Goal: Transaction & Acquisition: Purchase product/service

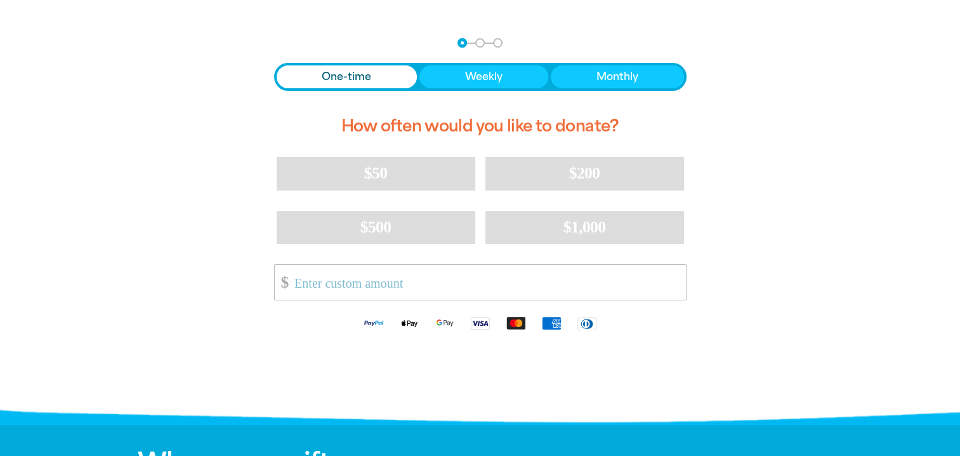
click at [387, 287] on input "Other Amount" at bounding box center [486, 282] width 400 height 35
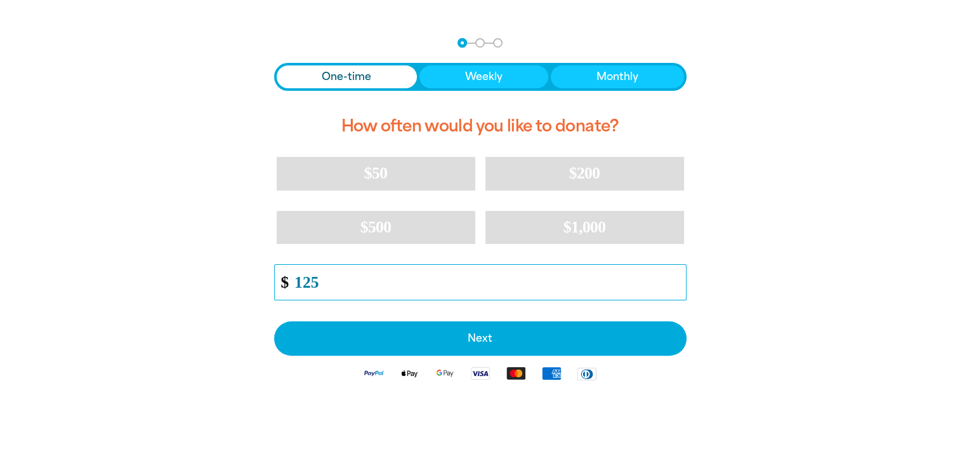
type input "125"
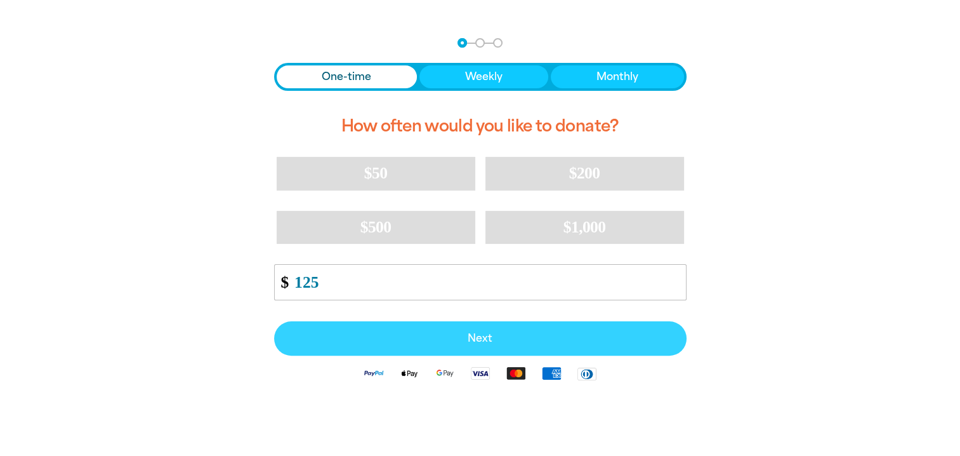
click at [488, 343] on span "Next" at bounding box center [480, 338] width 385 height 10
select select "AU"
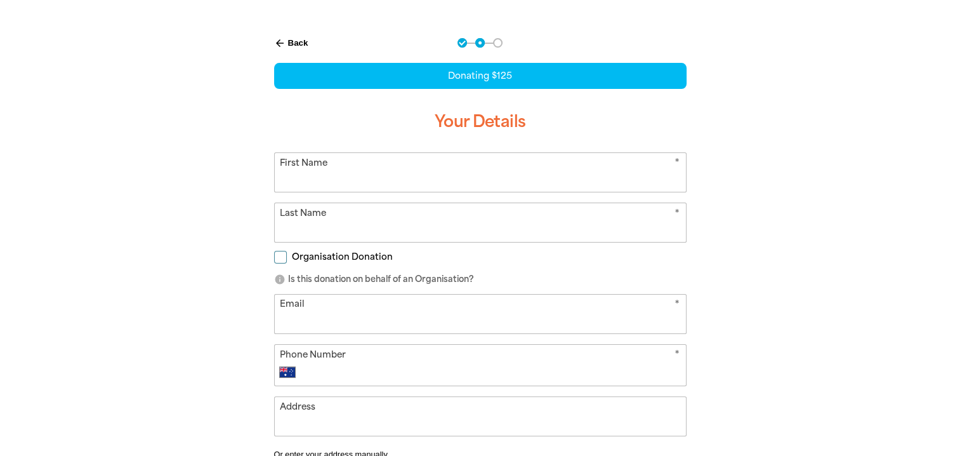
click at [451, 173] on input "First Name" at bounding box center [480, 172] width 411 height 39
type input "[PERSON_NAME]"
type input "Knynenburg"
type input "[EMAIL_ADDRESS][DOMAIN_NAME]"
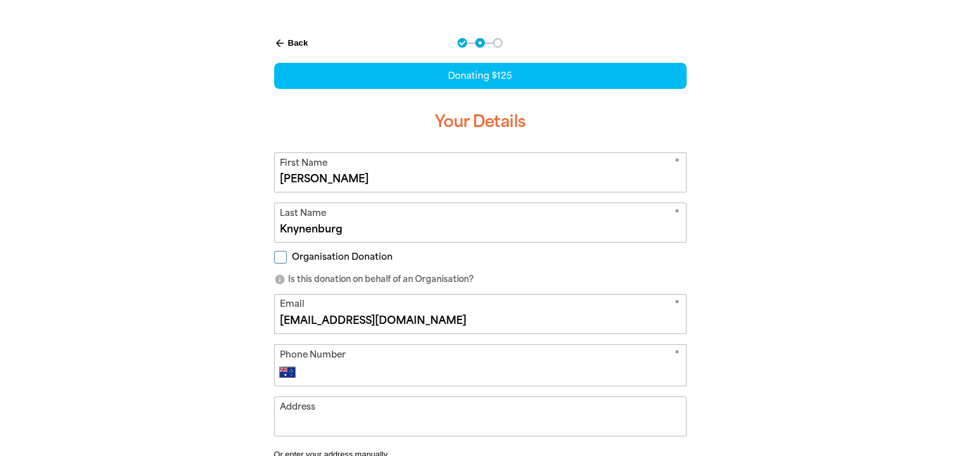
type input "[PHONE_NUMBER]"
type input "[STREET_ADDRESS]"
click at [285, 258] on input "Organisation Donation" at bounding box center [280, 257] width 13 height 13
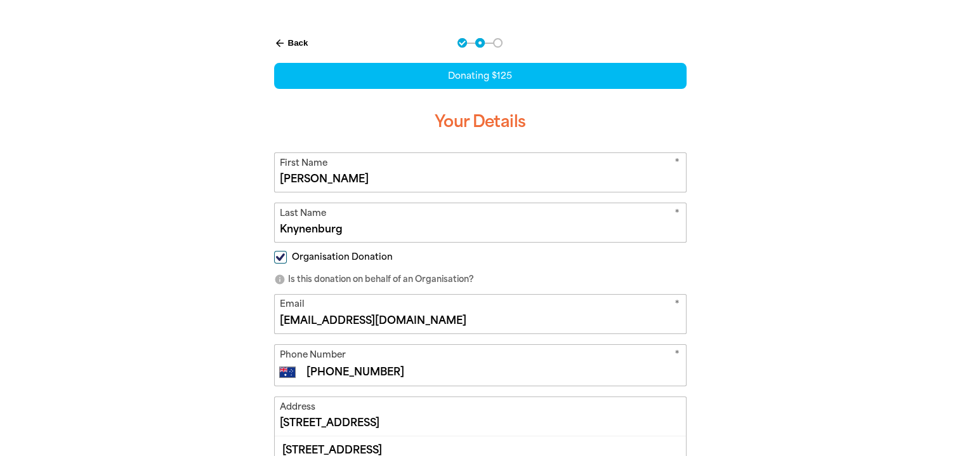
checkbox input "true"
select select "AU"
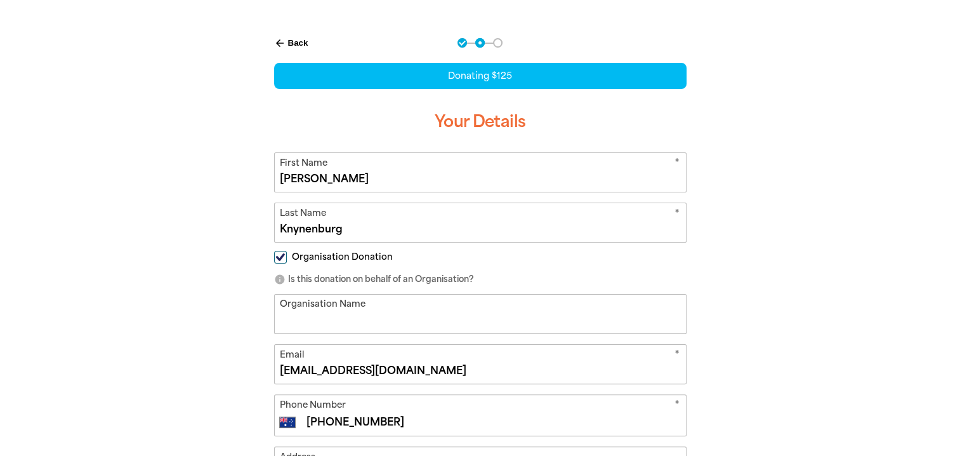
click at [595, 322] on input "Organisation Name" at bounding box center [480, 314] width 411 height 39
click at [347, 320] on input "Organisation Name" at bounding box center [480, 314] width 411 height 39
type input "THE BAROSSA COUNCIL"
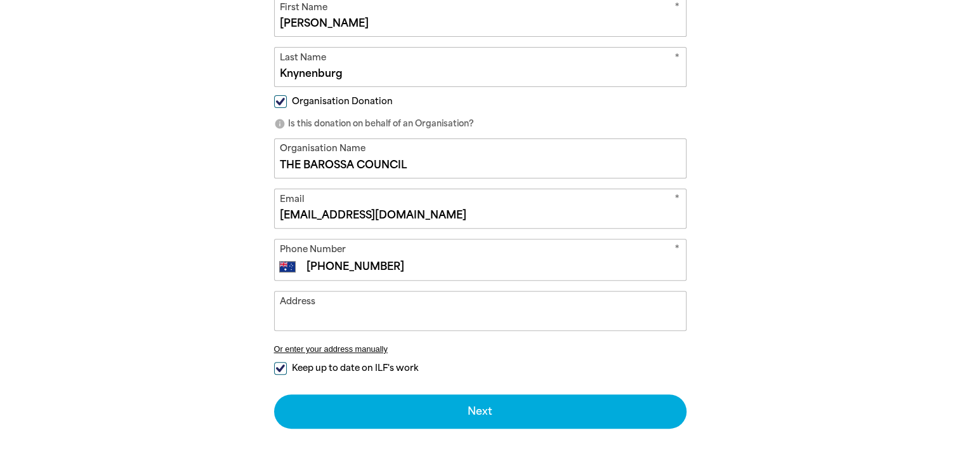
scroll to position [444, 0]
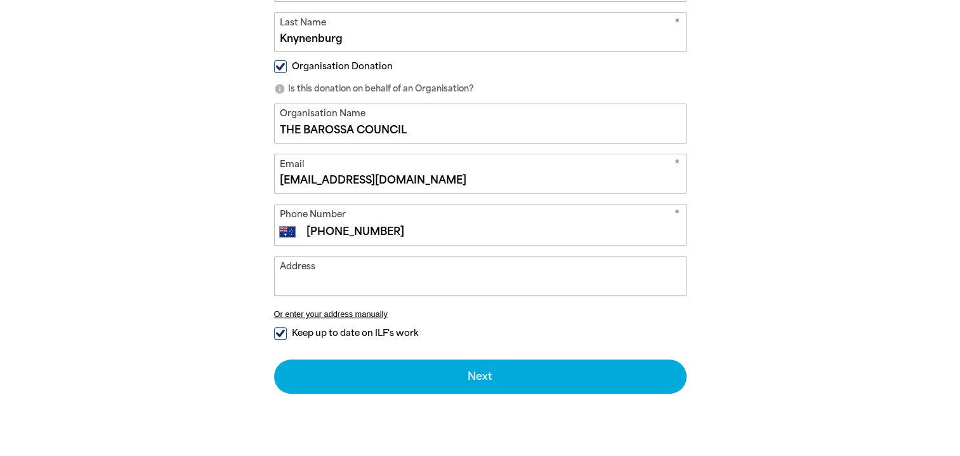
click at [370, 277] on input "Address" at bounding box center [480, 275] width 411 height 39
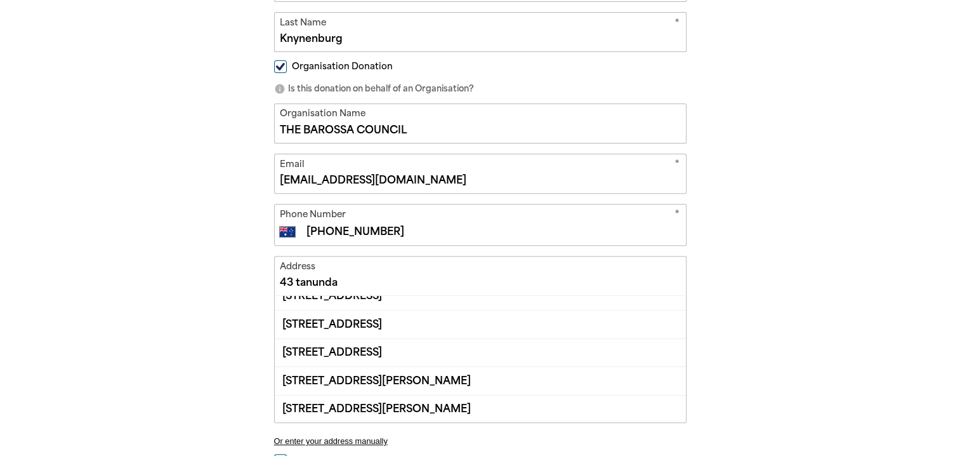
scroll to position [0, 0]
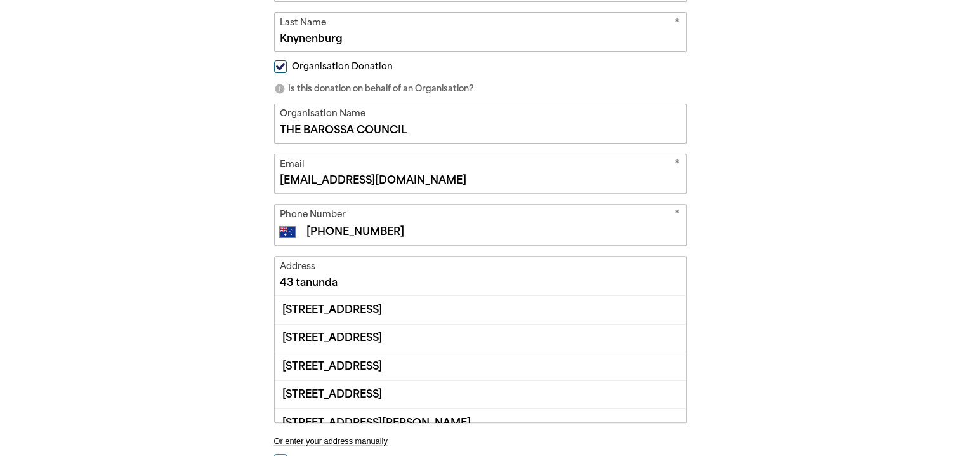
click at [399, 342] on div "[STREET_ADDRESS]" at bounding box center [480, 338] width 411 height 28
type input "[STREET_ADDRESS]"
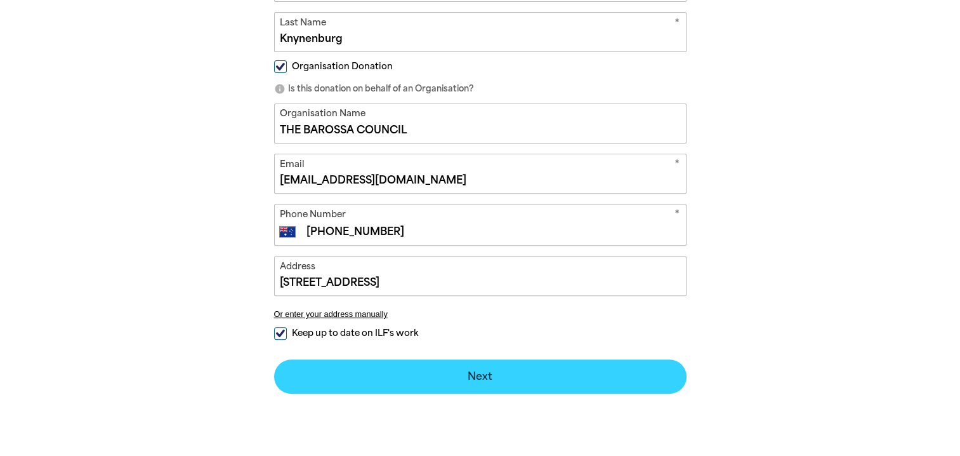
click at [500, 378] on button "Next chevron_right" at bounding box center [480, 376] width 413 height 34
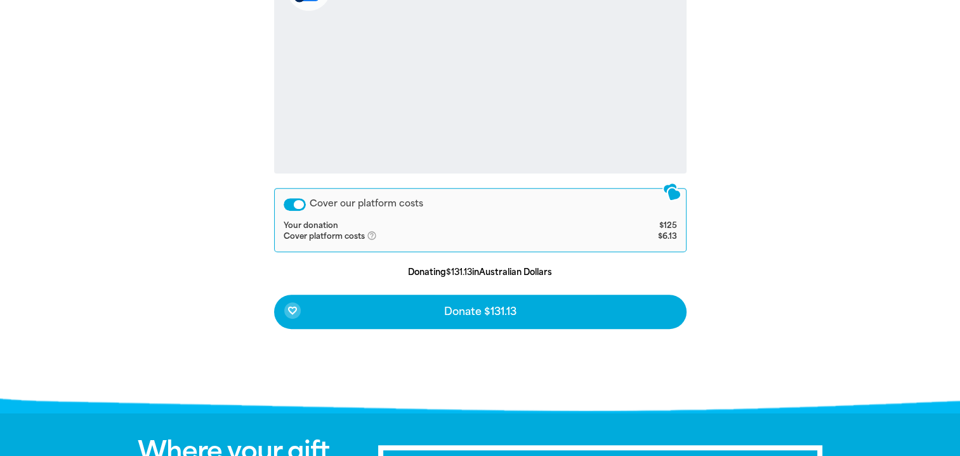
scroll to position [516, 0]
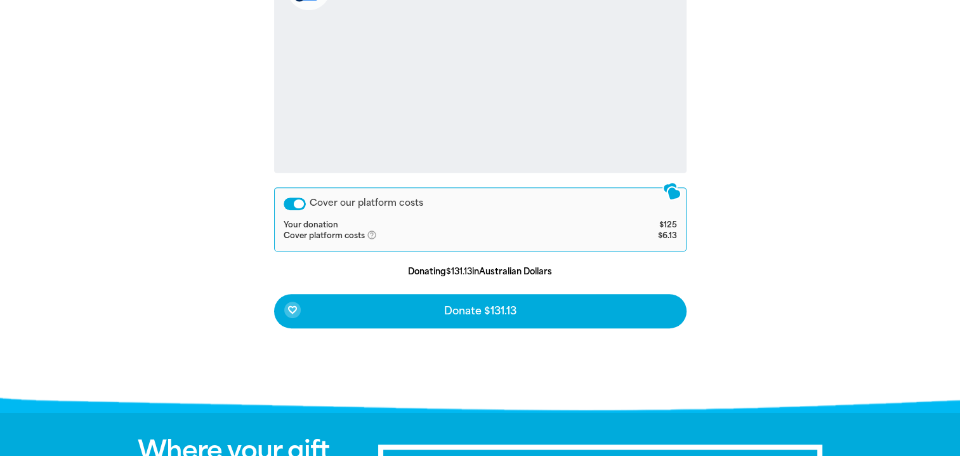
click at [293, 201] on div "Cover our platform costs" at bounding box center [295, 203] width 22 height 13
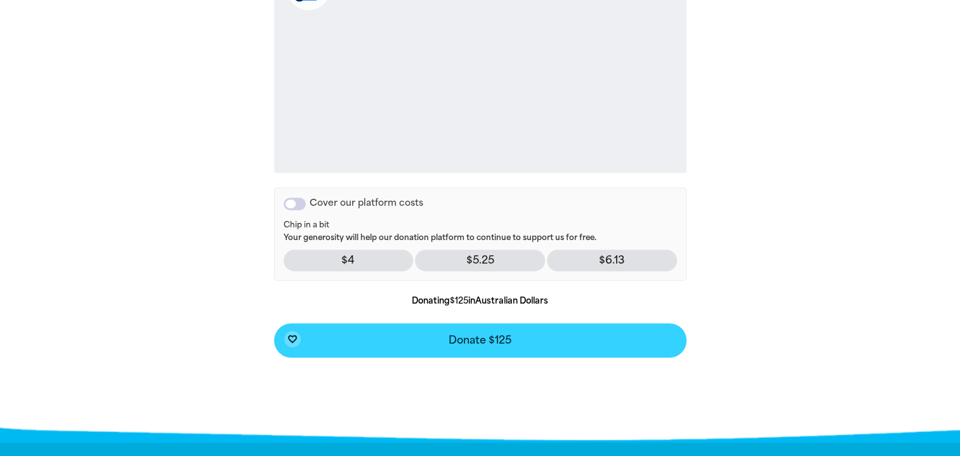
click at [502, 341] on span "Donate $125" at bounding box center [480, 340] width 63 height 10
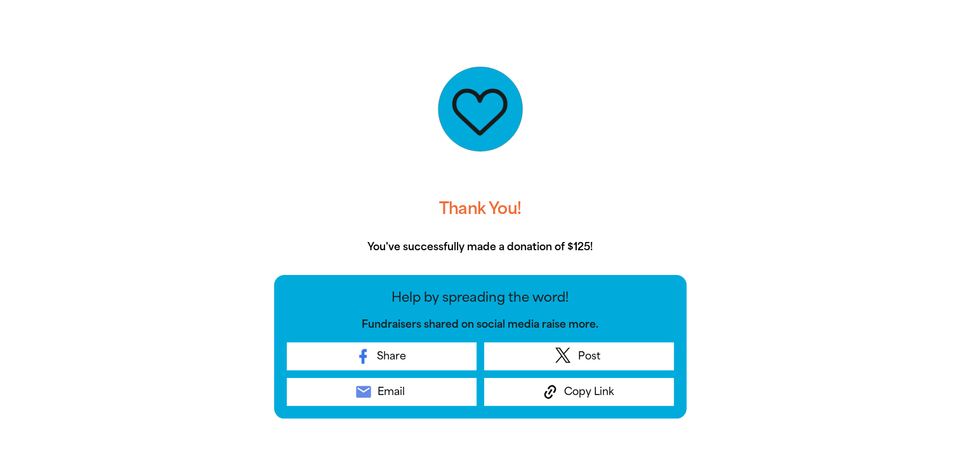
scroll to position [326, 0]
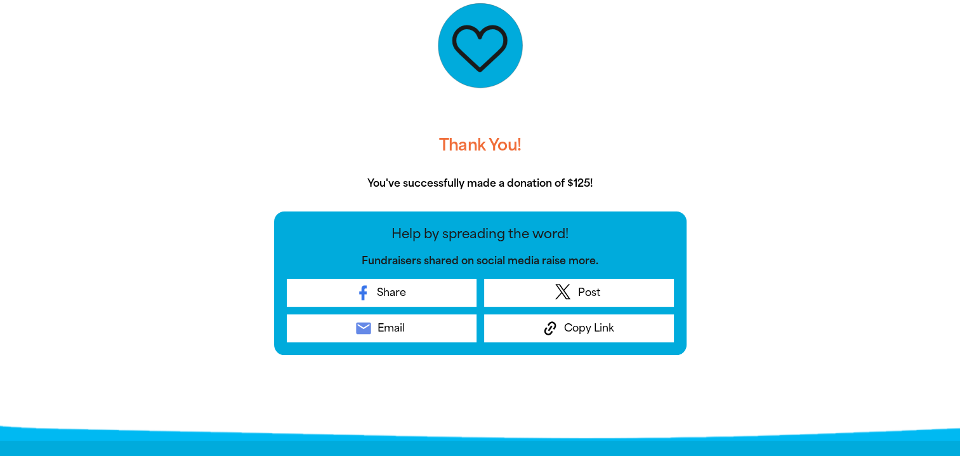
click at [386, 328] on span "Email" at bounding box center [391, 328] width 27 height 15
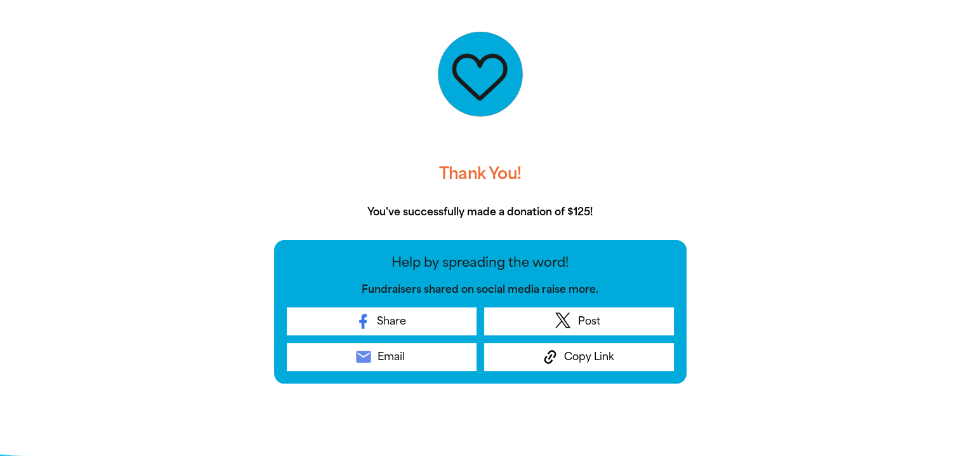
scroll to position [317, 0]
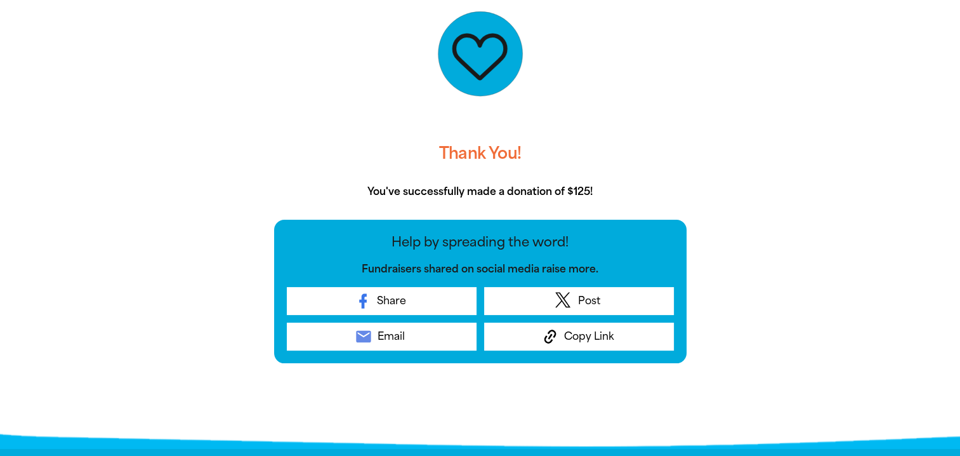
click at [787, 117] on div "Thank You! You've successfully made a donation of $125! Help by spreading the w…" at bounding box center [481, 201] width 762 height 484
drag, startPoint x: 251, startPoint y: 4, endPoint x: 602, endPoint y: 150, distance: 379.3
click at [602, 150] on div "Thank You! You've successfully made a donation of $125! Help by spreading the w…" at bounding box center [480, 201] width 482 height 484
click at [409, 114] on icon at bounding box center [480, 54] width 159 height 159
drag, startPoint x: 259, startPoint y: 34, endPoint x: 526, endPoint y: 152, distance: 291.3
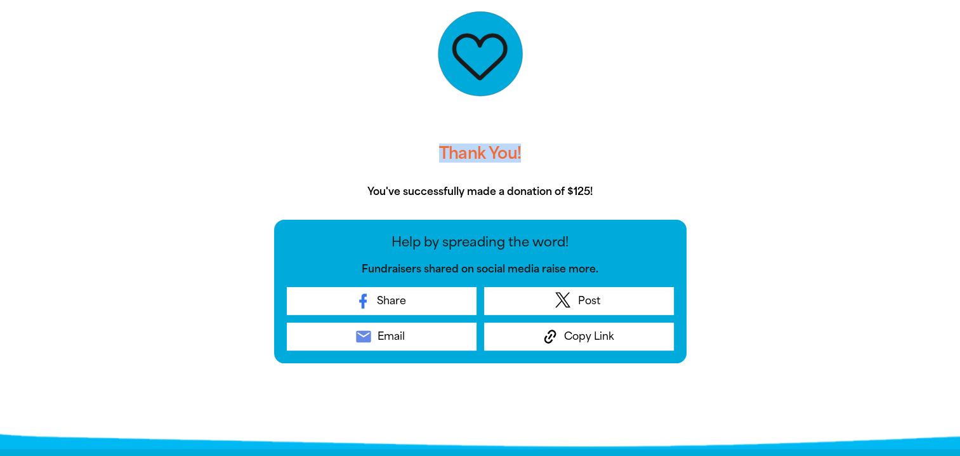
click at [526, 152] on div "Thank You! You've successfully made a donation of $125! Help by spreading the w…" at bounding box center [480, 169] width 444 height 420
click at [478, 419] on div "Thank You! You've successfully made a donation of $125! Help by spreading the w…" at bounding box center [480, 201] width 482 height 484
